Goal: Transaction & Acquisition: Subscribe to service/newsletter

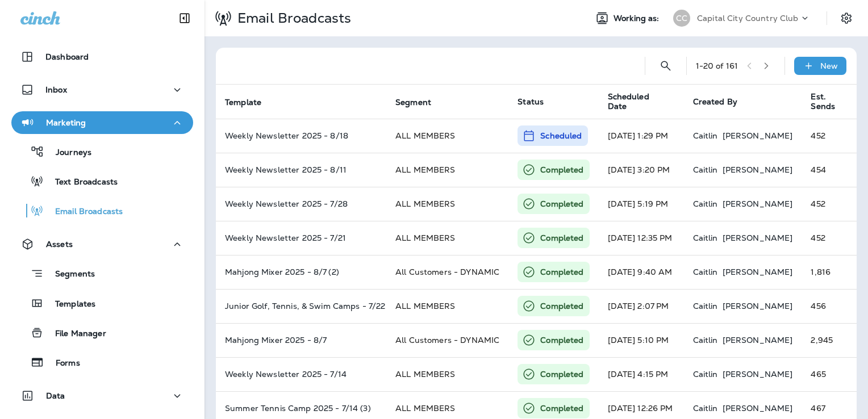
click at [733, 10] on div "Capital City Country Club" at bounding box center [748, 18] width 102 height 17
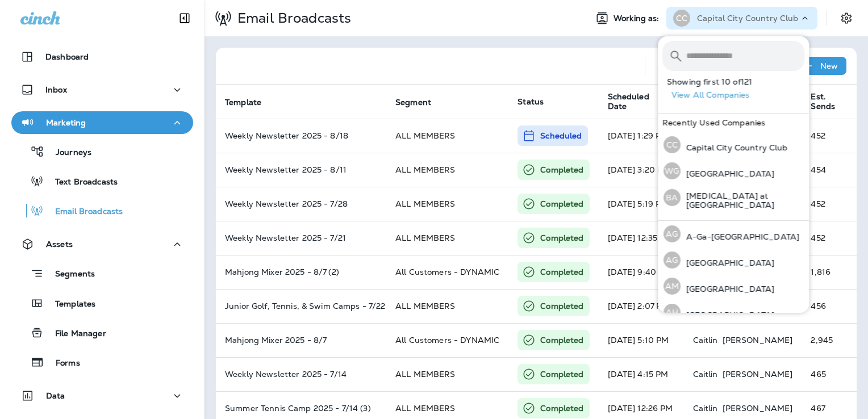
click at [727, 58] on input "text" at bounding box center [746, 56] width 118 height 30
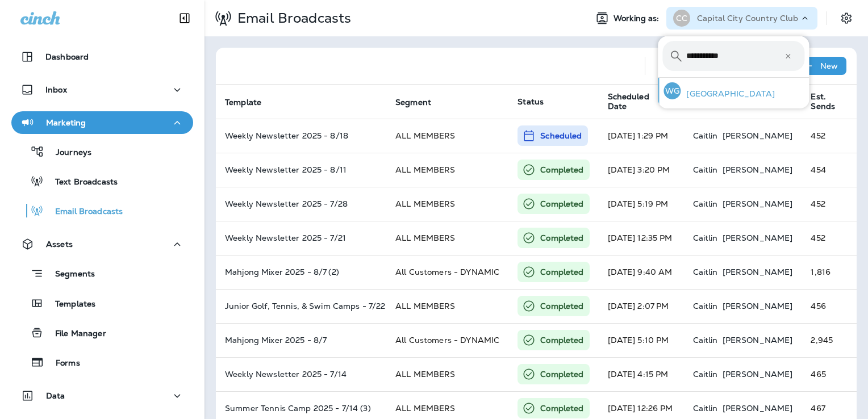
type input "**********"
click at [716, 92] on p "[GEOGRAPHIC_DATA]" at bounding box center [728, 93] width 94 height 9
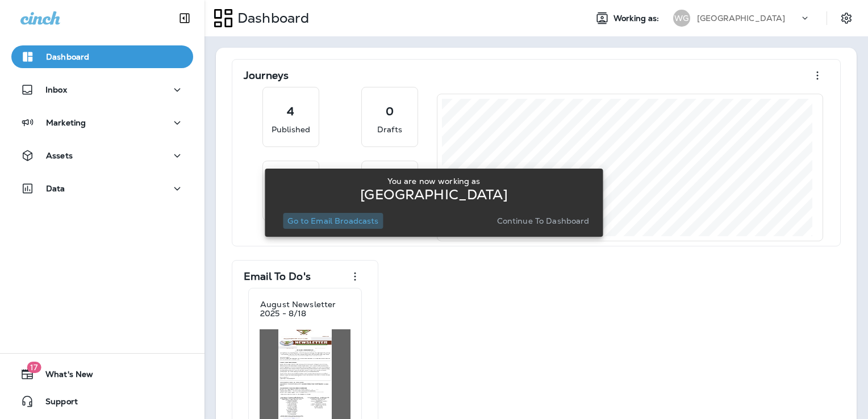
click at [355, 219] on p "Go to Email Broadcasts" at bounding box center [333, 221] width 91 height 9
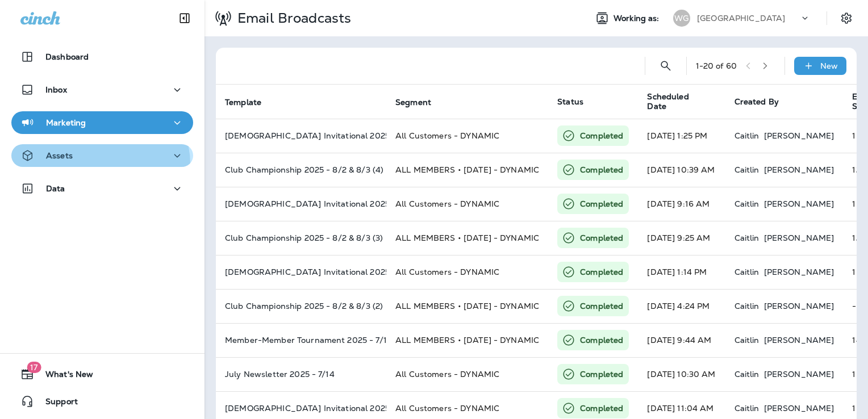
click at [96, 164] on button "Assets" at bounding box center [102, 155] width 182 height 23
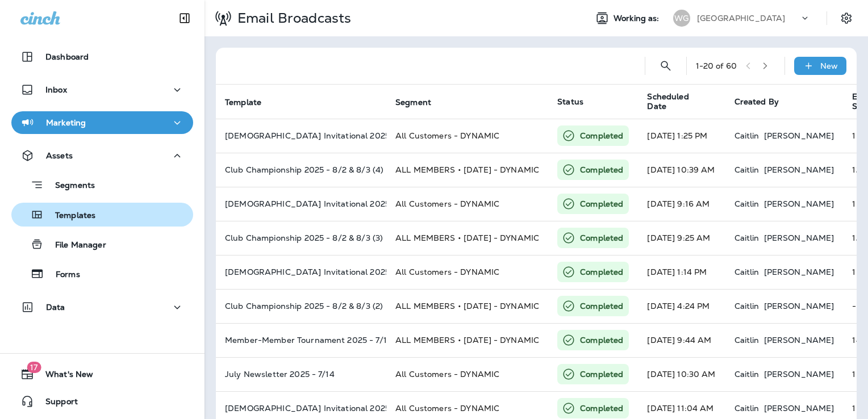
click at [101, 219] on div "Templates" at bounding box center [102, 214] width 173 height 17
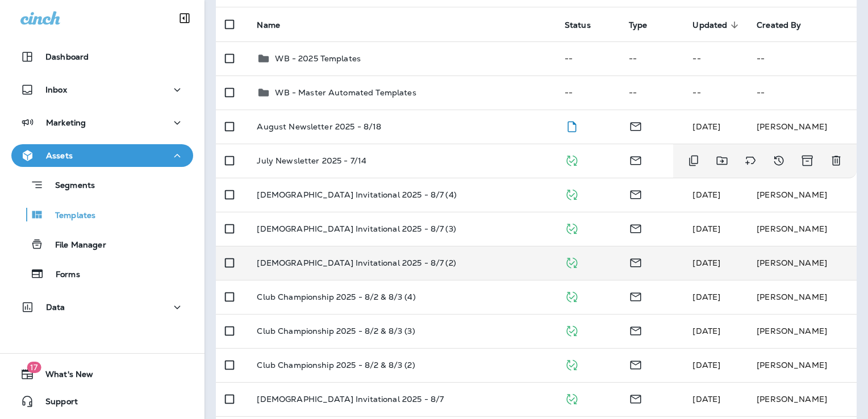
scroll to position [114, 0]
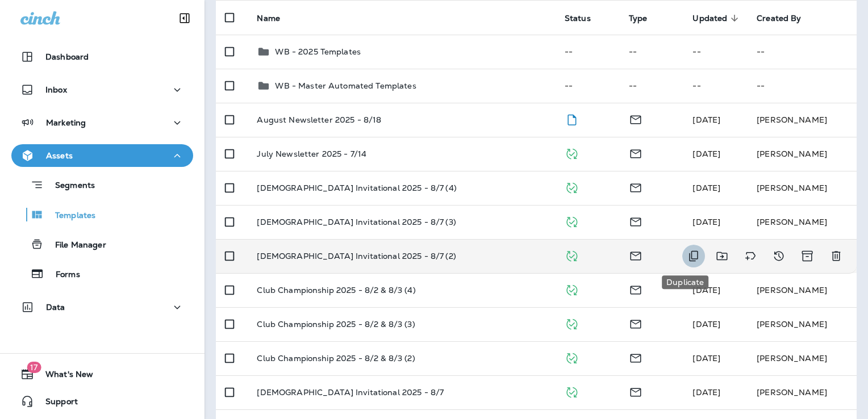
click at [691, 257] on icon "Duplicate" at bounding box center [694, 257] width 14 height 14
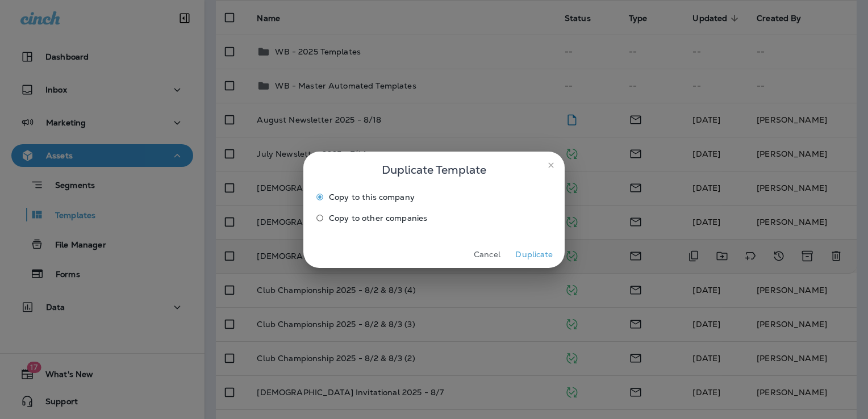
click at [543, 256] on button "Duplicate" at bounding box center [534, 255] width 43 height 18
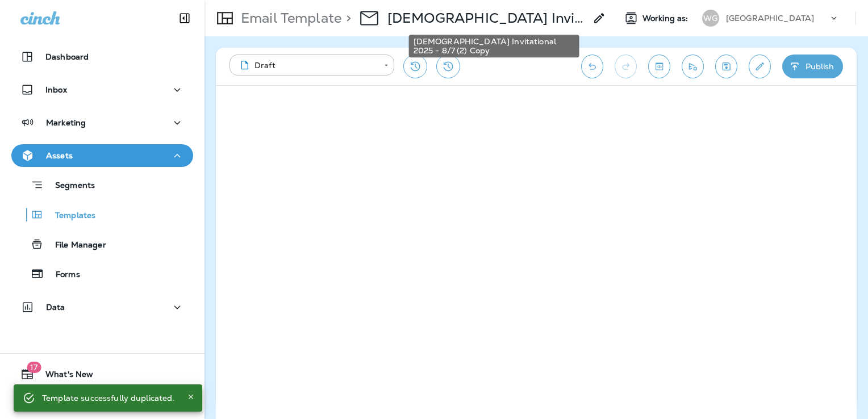
click at [530, 24] on p "[DEMOGRAPHIC_DATA] Invitational 2025 - 8/7 (2) Copy" at bounding box center [487, 18] width 198 height 17
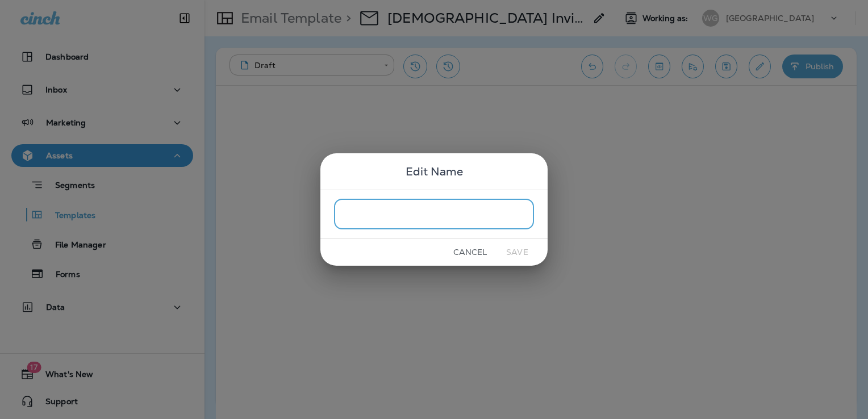
type input "*"
type input "**********"
click at [521, 253] on button "Save" at bounding box center [517, 253] width 43 height 18
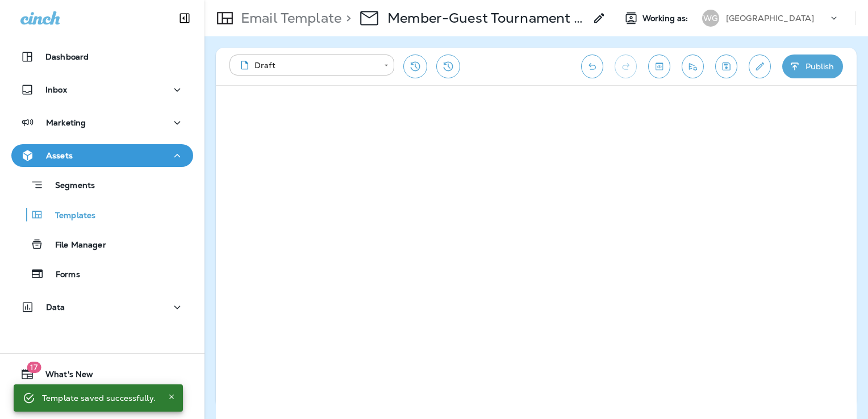
click at [729, 61] on icon "Save" at bounding box center [727, 66] width 12 height 11
click at [750, 68] on button "Edit details" at bounding box center [760, 67] width 22 height 24
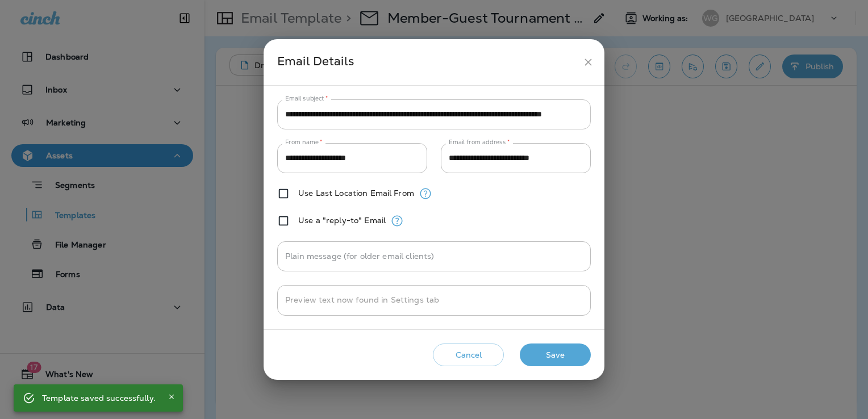
click at [413, 111] on input "**********" at bounding box center [434, 114] width 314 height 30
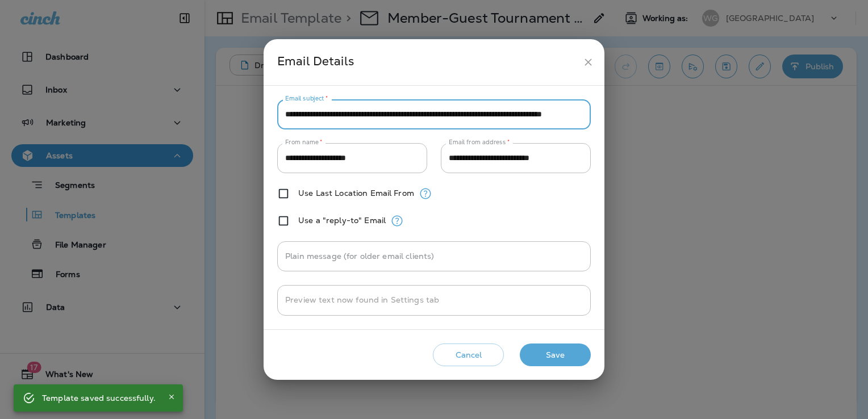
click at [413, 111] on input "**********" at bounding box center [434, 114] width 314 height 30
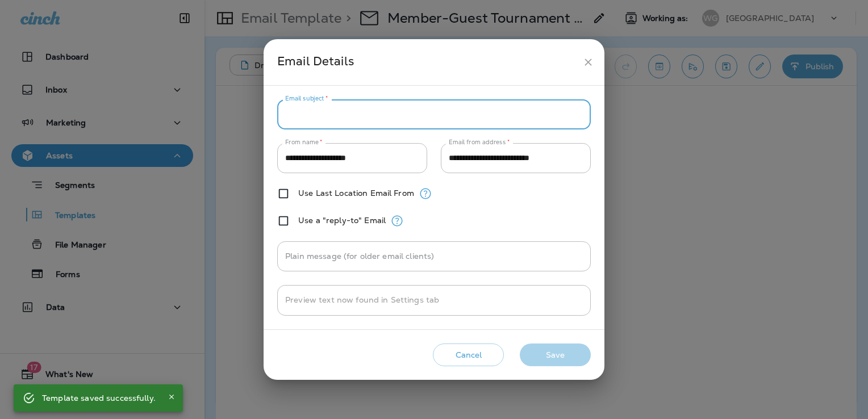
paste input "**********"
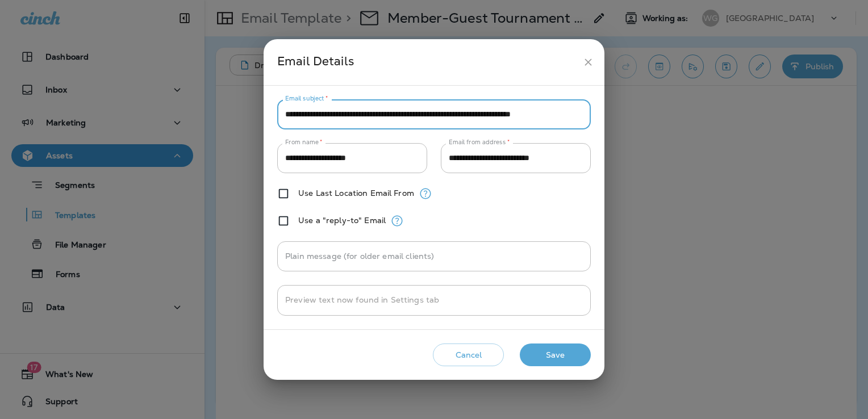
scroll to position [0, 19]
type input "**********"
click at [567, 358] on button "Save" at bounding box center [555, 355] width 71 height 23
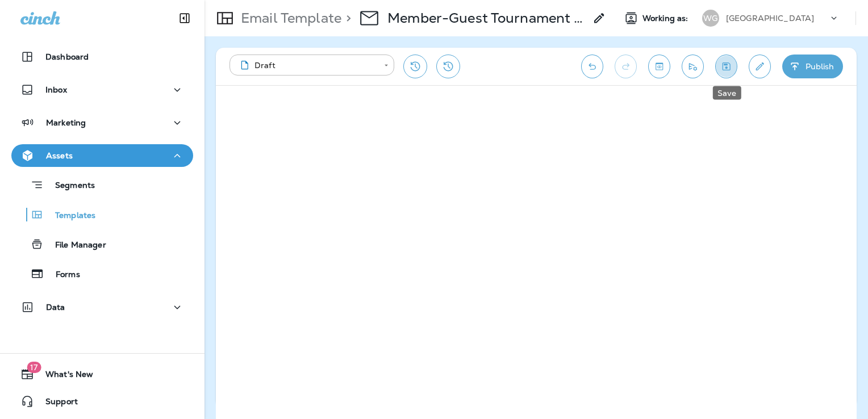
click at [726, 64] on icon "Save" at bounding box center [727, 67] width 8 height 8
click at [763, 74] on button "Edit details" at bounding box center [760, 67] width 22 height 24
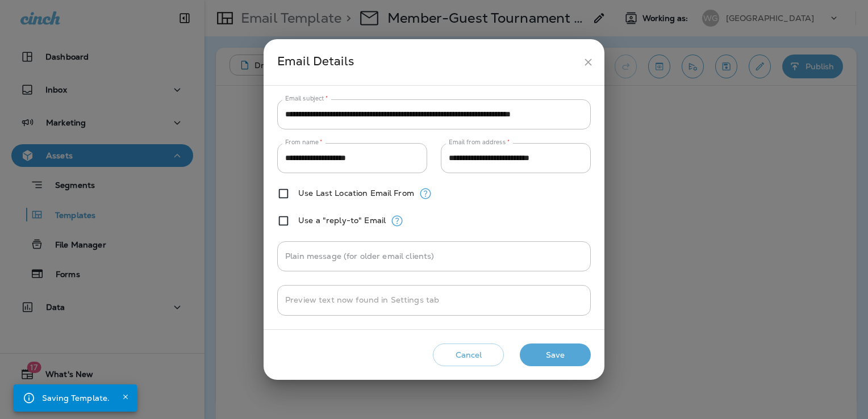
click at [565, 358] on button "Save" at bounding box center [555, 355] width 71 height 23
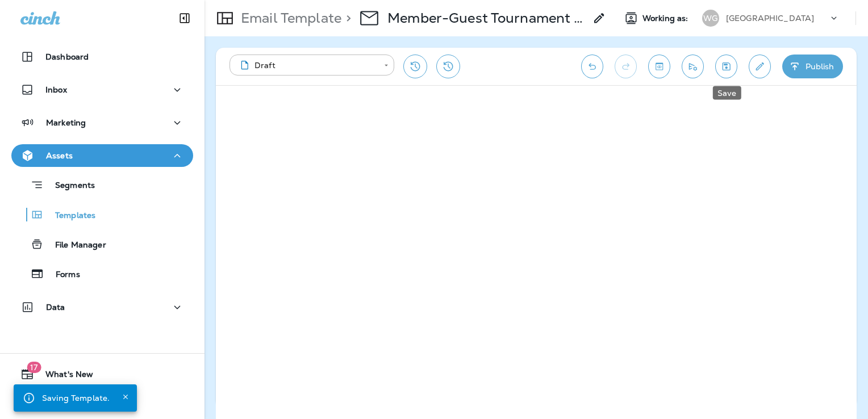
click at [728, 69] on icon "Save" at bounding box center [727, 67] width 8 height 8
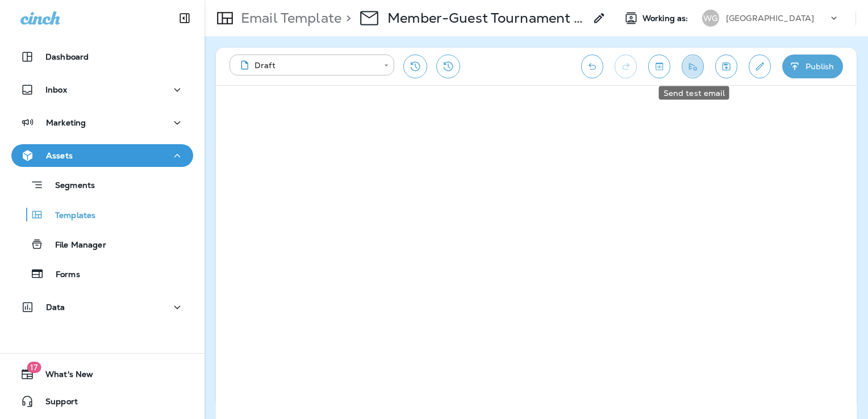
click at [691, 63] on icon "Send test email" at bounding box center [693, 66] width 12 height 11
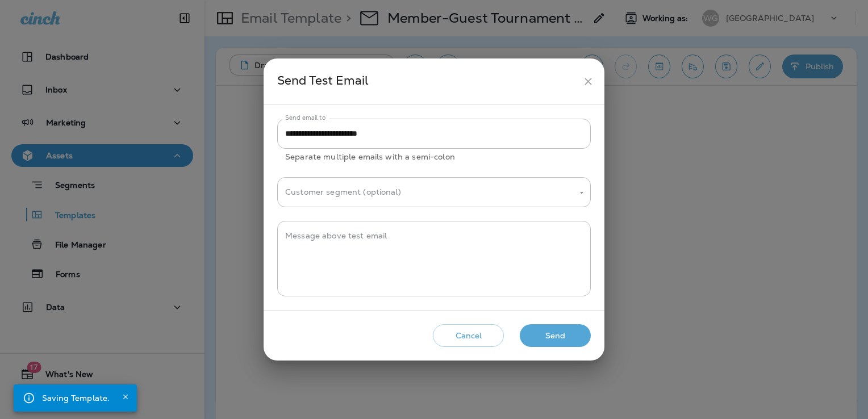
click at [564, 336] on button "Send" at bounding box center [555, 336] width 71 height 23
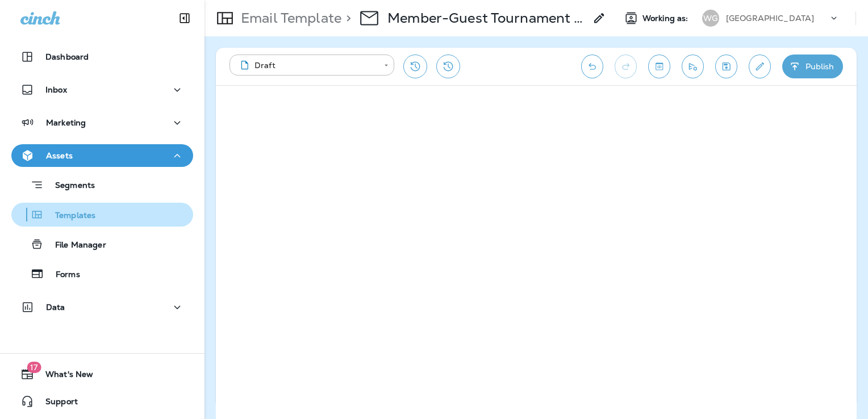
drag, startPoint x: 78, startPoint y: 214, endPoint x: 99, endPoint y: 213, distance: 21.6
click at [79, 213] on p "Templates" at bounding box center [70, 216] width 52 height 11
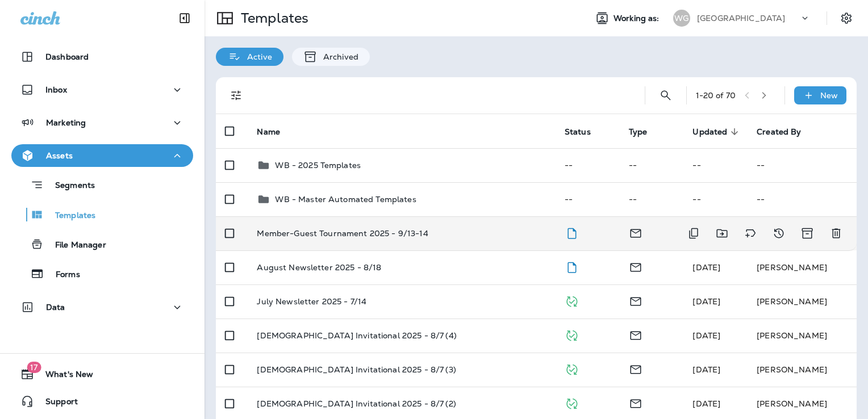
click at [448, 236] on div "Member-Guest Tournament 2025 - 9/13-14" at bounding box center [401, 233] width 289 height 9
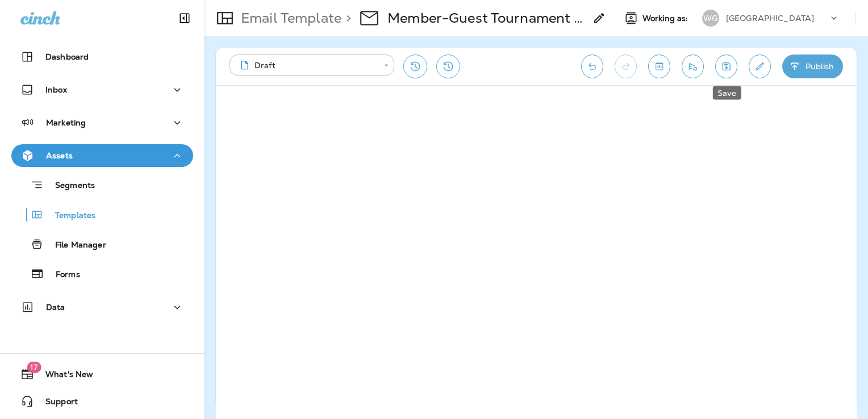
click at [732, 67] on icon "Save" at bounding box center [727, 66] width 12 height 11
click at [795, 59] on button "Publish" at bounding box center [813, 67] width 61 height 24
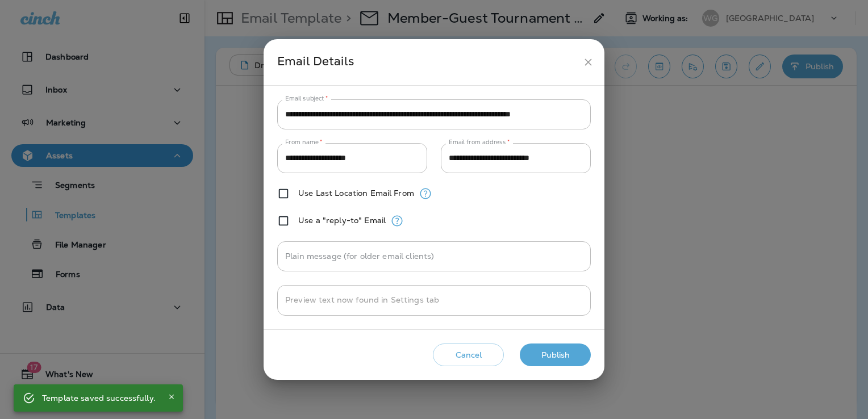
click at [585, 66] on icon "close" at bounding box center [589, 62] width 12 height 12
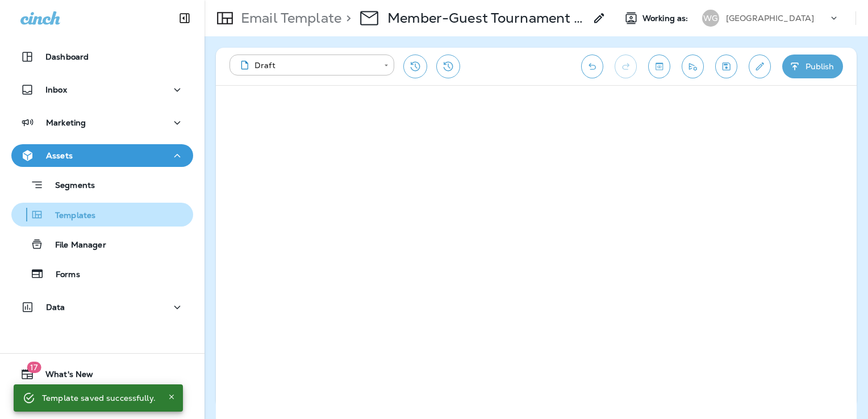
click at [119, 214] on div "Templates" at bounding box center [102, 214] width 173 height 17
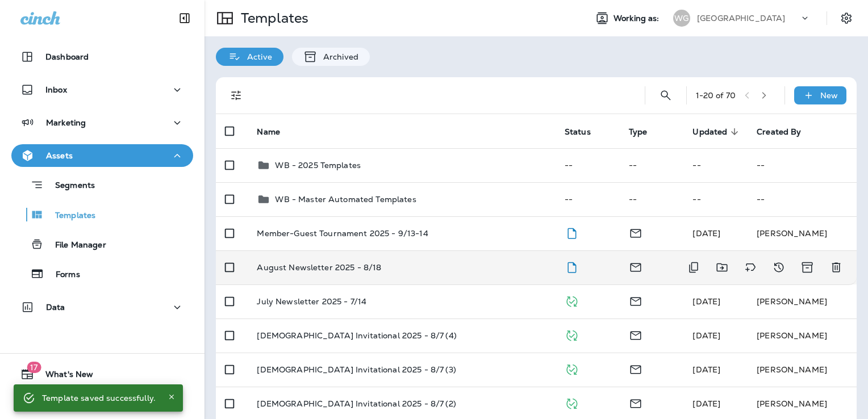
click at [441, 274] on td "August Newsletter 2025 - 8/18" at bounding box center [401, 268] width 307 height 34
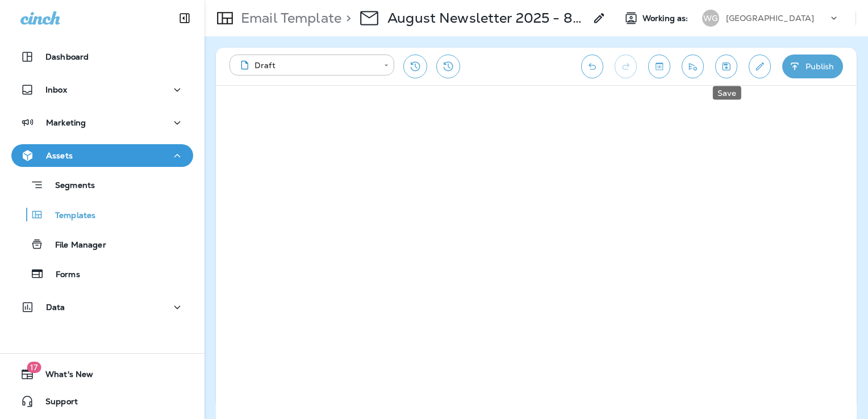
click at [731, 71] on icon "Save" at bounding box center [727, 66] width 12 height 11
click at [804, 65] on button "Publish" at bounding box center [813, 67] width 61 height 24
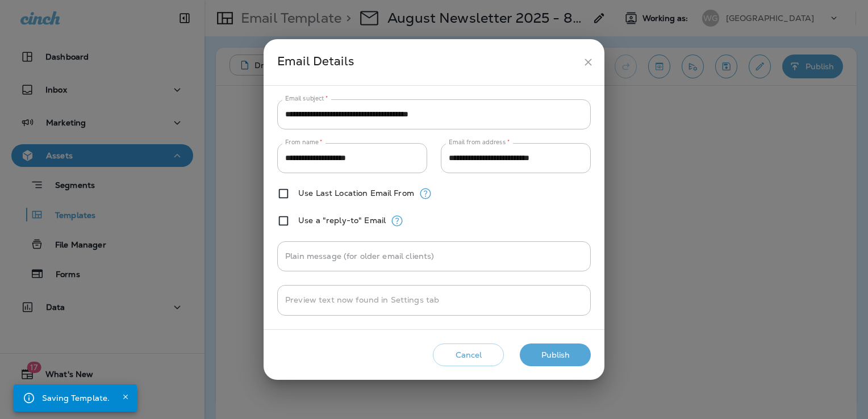
click at [577, 352] on button "Publish" at bounding box center [555, 355] width 71 height 23
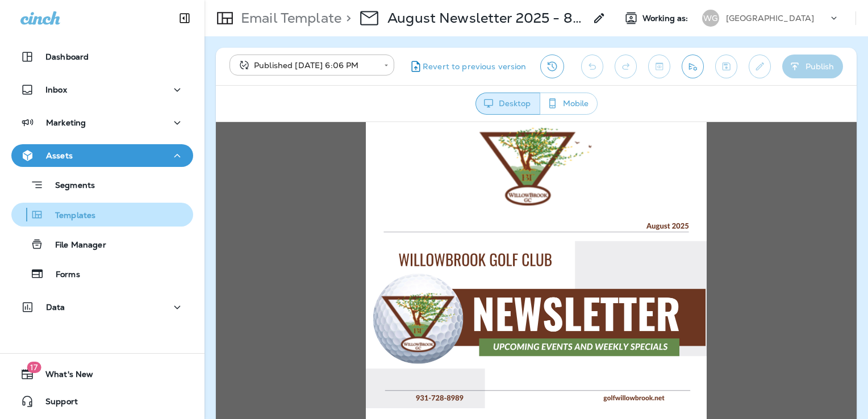
drag, startPoint x: 95, startPoint y: 210, endPoint x: 168, endPoint y: 210, distance: 72.7
click at [95, 210] on div "Templates" at bounding box center [102, 214] width 173 height 17
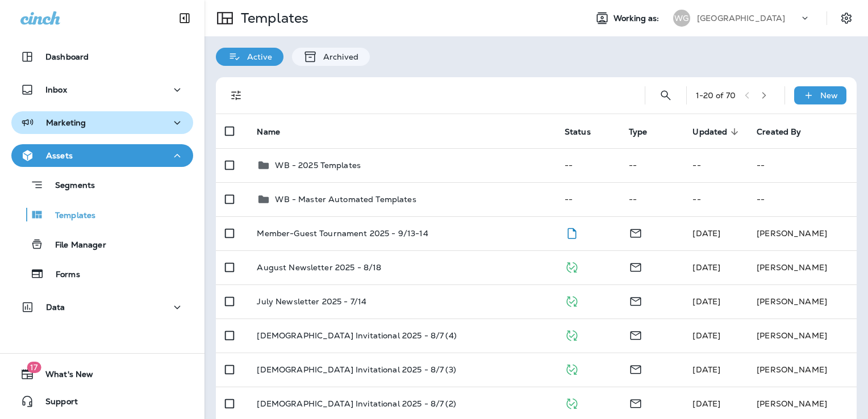
click at [63, 127] on p "Marketing" at bounding box center [66, 122] width 40 height 9
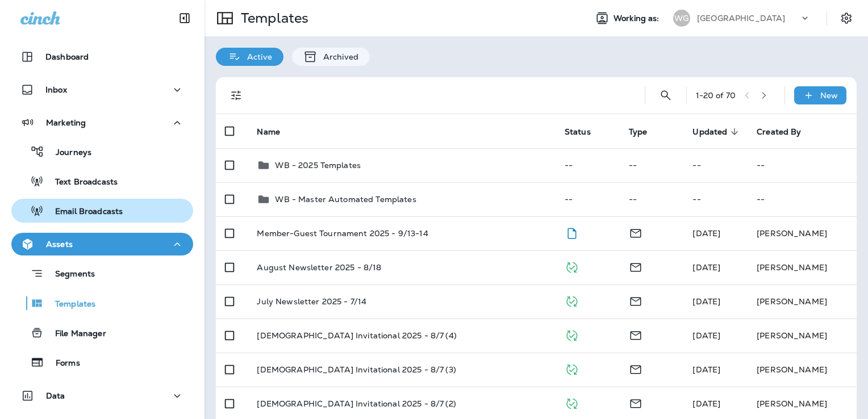
click at [103, 216] on p "Email Broadcasts" at bounding box center [83, 212] width 79 height 11
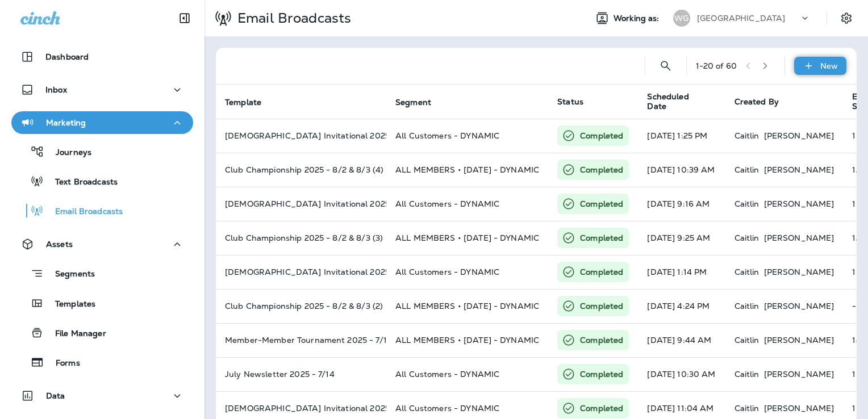
click at [828, 65] on p "New" at bounding box center [830, 65] width 18 height 9
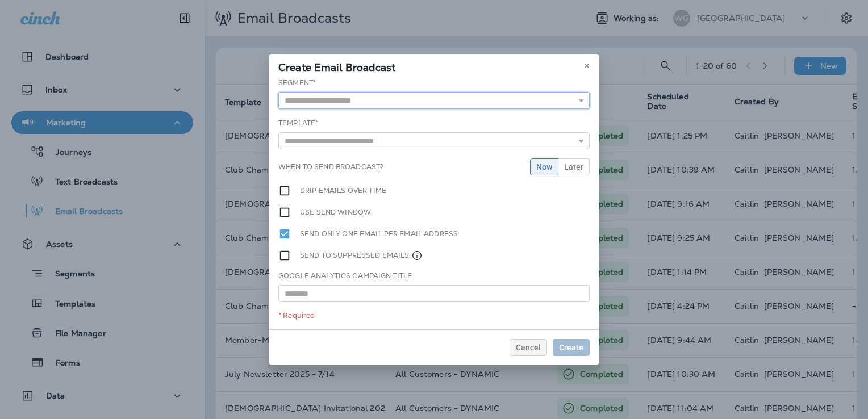
click at [343, 98] on input "text" at bounding box center [433, 100] width 311 height 17
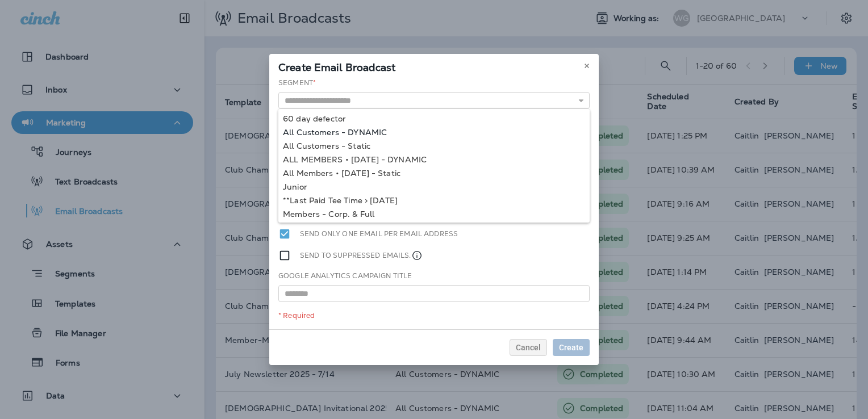
type input "**********"
click at [363, 130] on div "**********" at bounding box center [434, 204] width 330 height 252
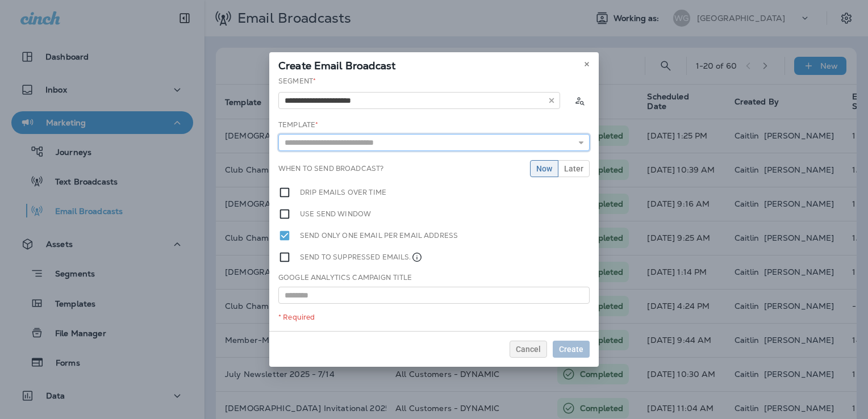
click at [355, 138] on input "text" at bounding box center [433, 142] width 311 height 17
type input "**********"
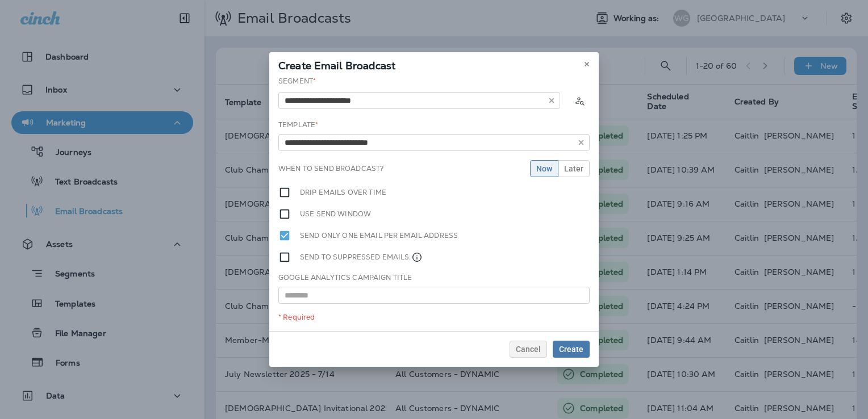
click at [364, 161] on div "**********" at bounding box center [434, 203] width 330 height 255
click at [580, 165] on span "Later" at bounding box center [573, 169] width 19 height 8
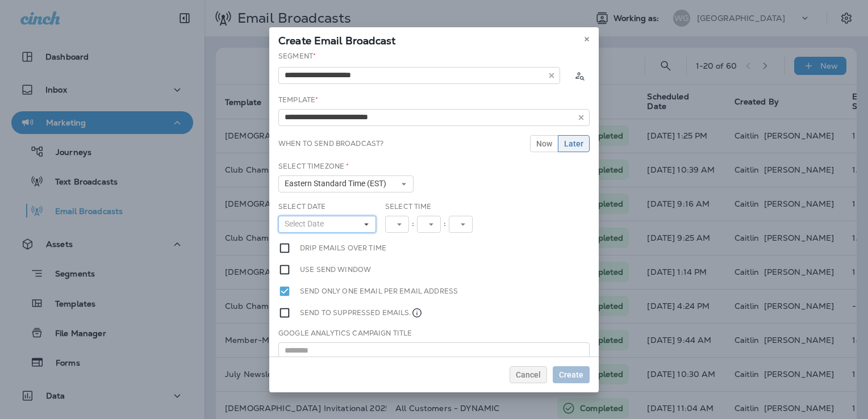
click at [354, 225] on button "Select Date" at bounding box center [327, 224] width 98 height 17
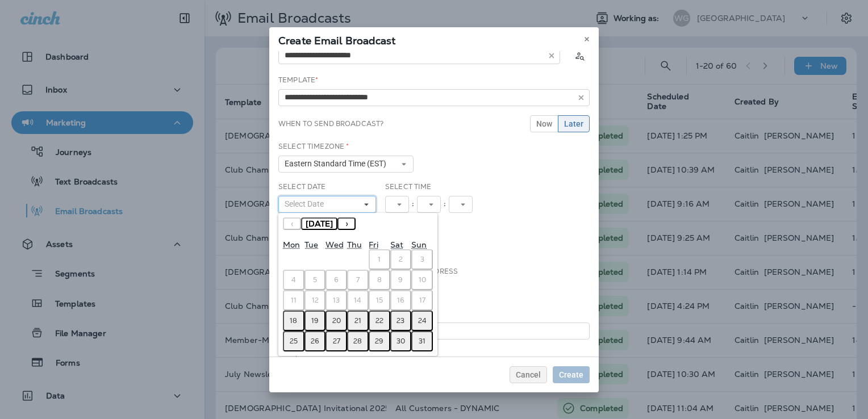
scroll to position [30, 0]
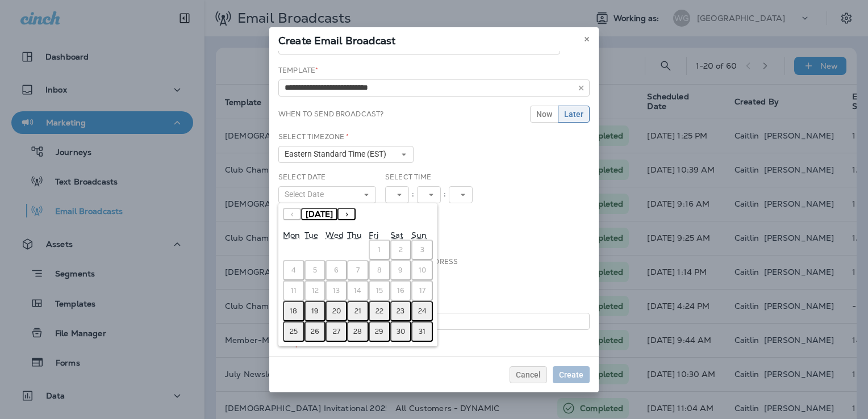
click at [291, 309] on abbr "18" at bounding box center [293, 311] width 7 height 9
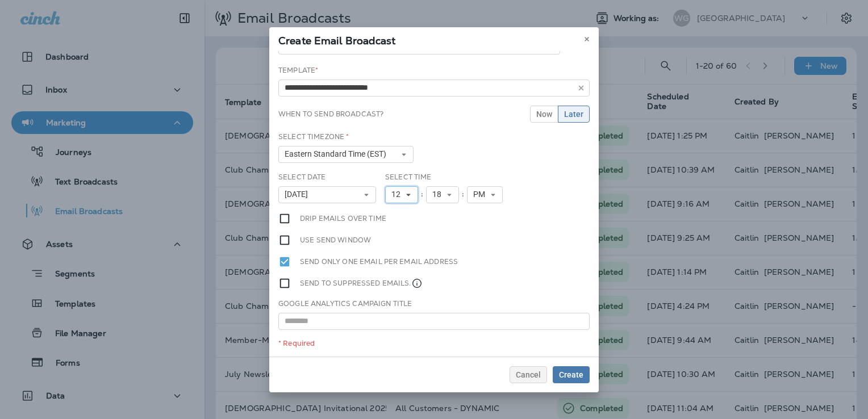
click at [393, 192] on span "12" at bounding box center [399, 195] width 14 height 10
click at [313, 198] on span "[DATE]" at bounding box center [299, 195] width 28 height 10
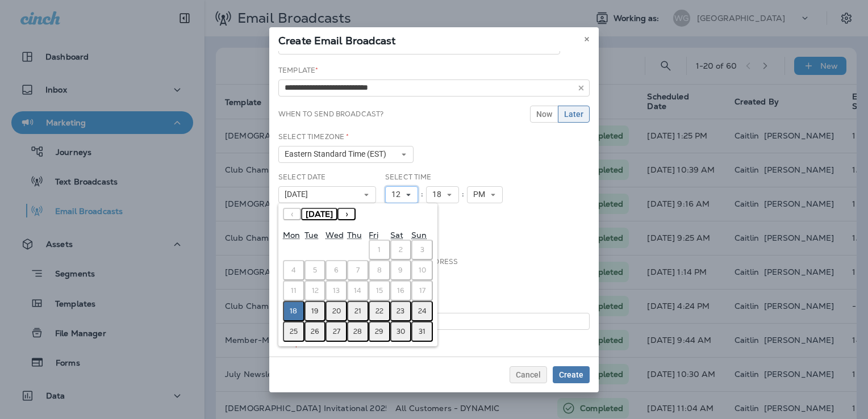
click at [394, 192] on span "12" at bounding box center [399, 195] width 14 height 10
click at [392, 280] on link "6" at bounding box center [401, 282] width 33 height 14
click at [363, 197] on icon at bounding box center [366, 195] width 7 height 7
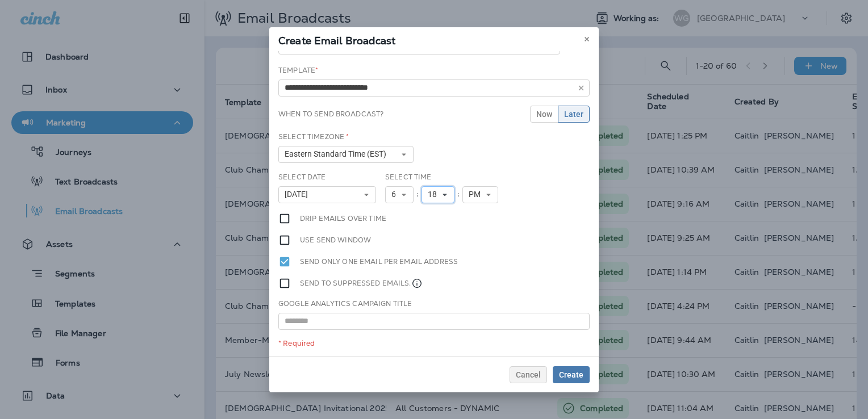
click at [430, 192] on span "18" at bounding box center [435, 195] width 14 height 10
click at [426, 333] on link "30" at bounding box center [438, 338] width 33 height 14
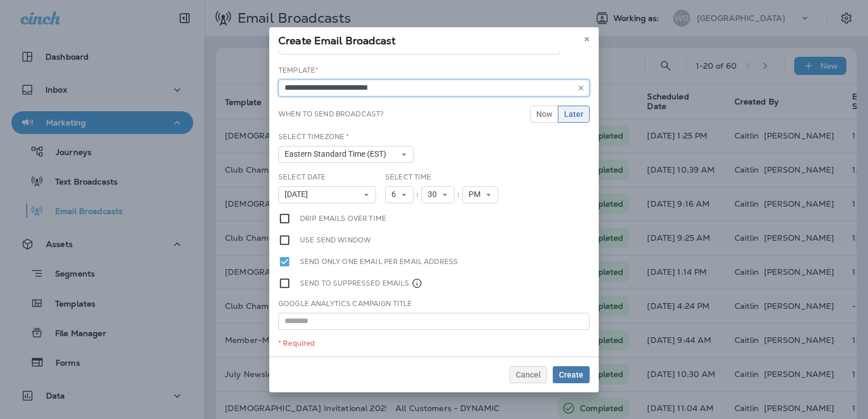
click at [371, 86] on input "**********" at bounding box center [433, 88] width 311 height 17
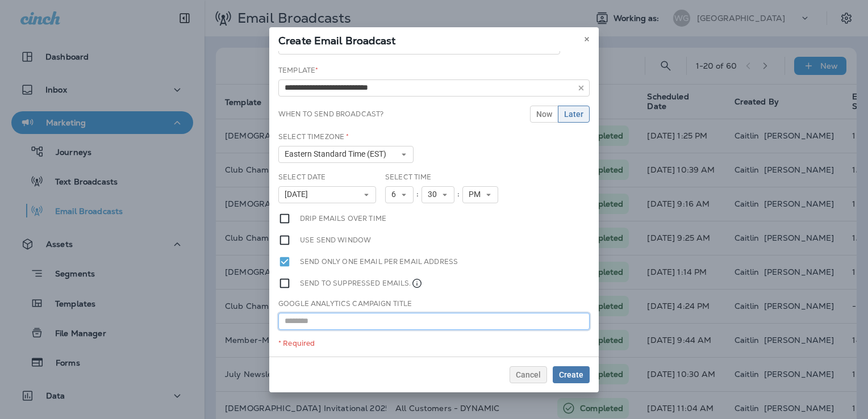
click at [352, 326] on input "text" at bounding box center [433, 321] width 311 height 17
paste input "**********"
type input "**********"
click at [581, 376] on span "Create" at bounding box center [571, 375] width 24 height 8
